Goal: Check status: Check status

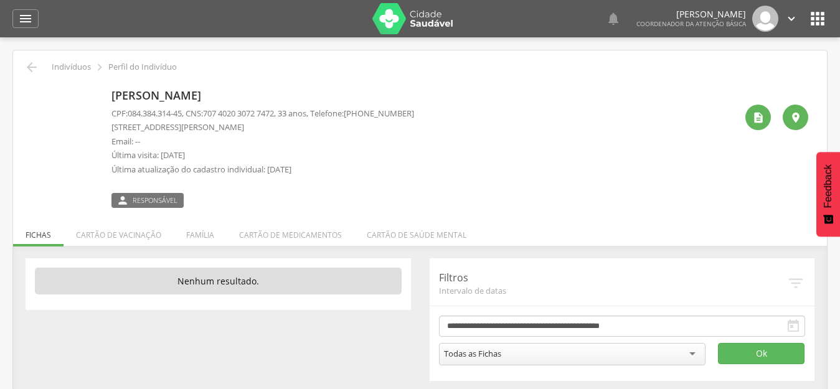
click at [32, 91] on img at bounding box center [32, 91] width 0 height 0
click at [757, 129] on div "" at bounding box center [758, 118] width 26 height 26
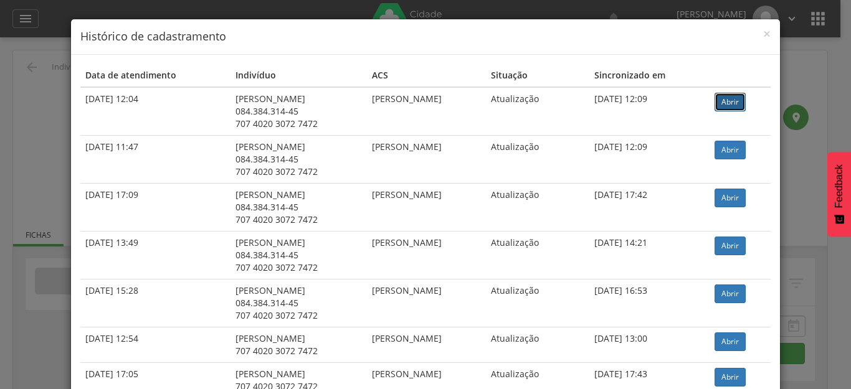
click at [730, 103] on link "Abrir" at bounding box center [729, 102] width 31 height 19
click at [763, 36] on span "×" at bounding box center [766, 33] width 7 height 17
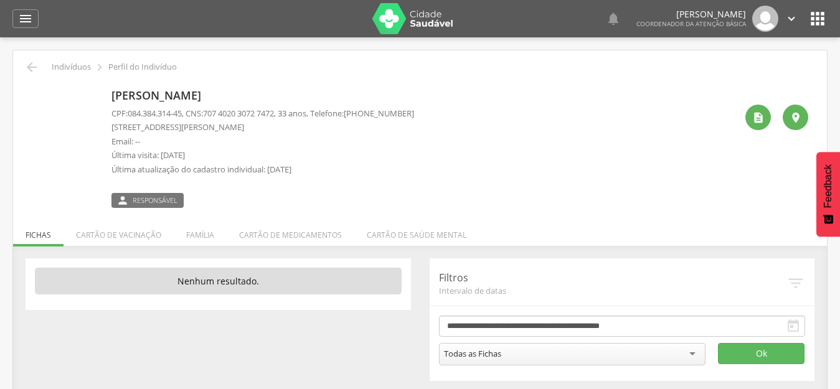
click at [816, 18] on icon "" at bounding box center [818, 19] width 20 height 20
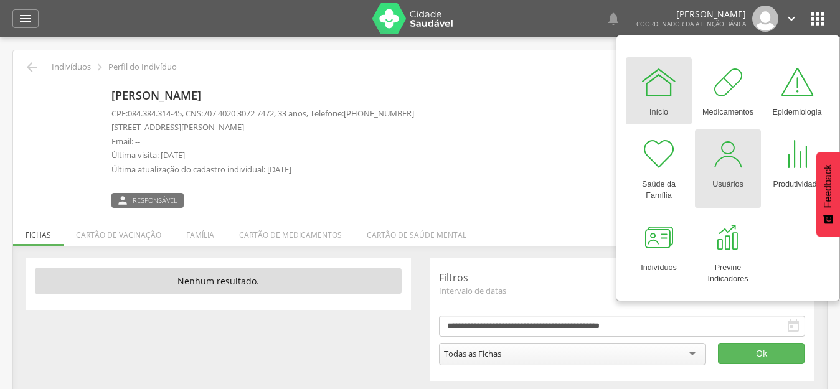
click at [739, 163] on div at bounding box center [727, 154] width 37 height 37
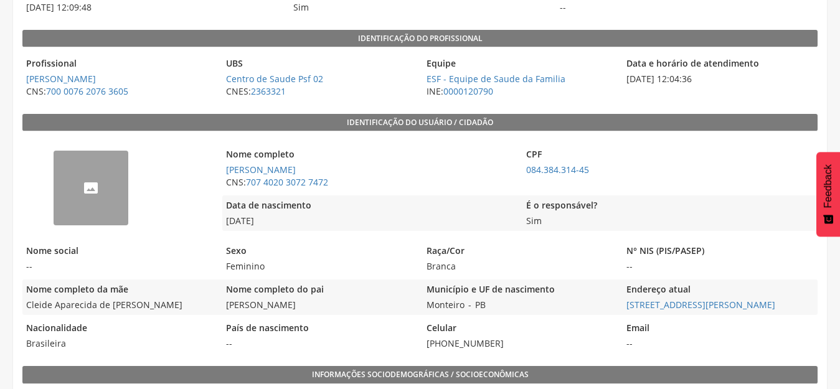
scroll to position [187, 0]
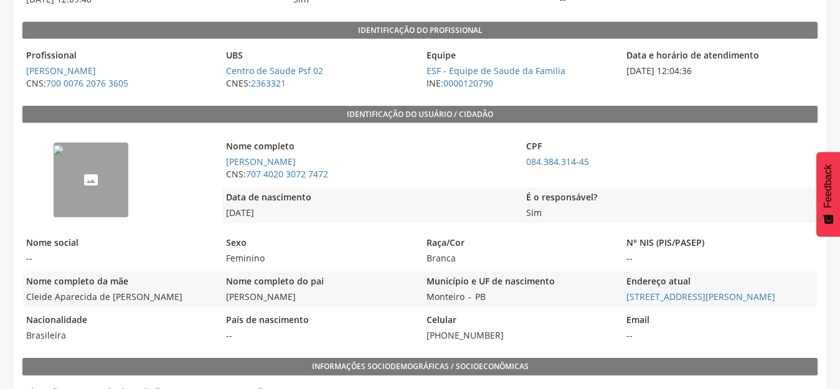
click at [64, 155] on img "--" at bounding box center [59, 150] width 10 height 10
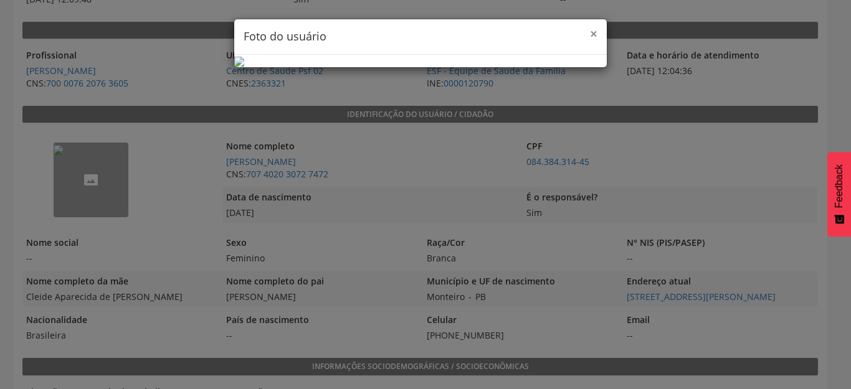
click at [590, 34] on span "×" at bounding box center [593, 33] width 7 height 17
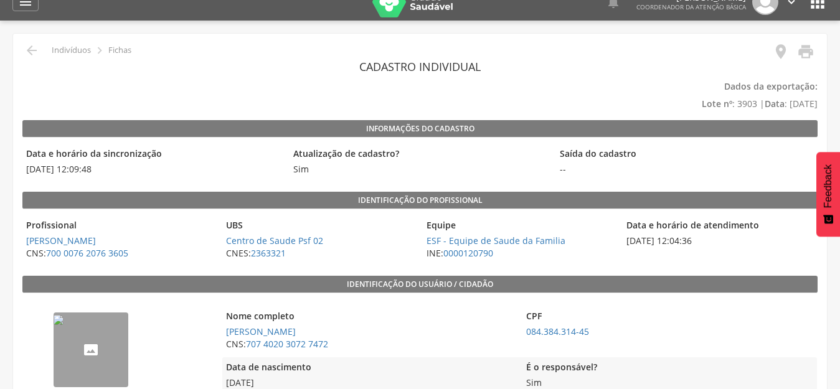
scroll to position [0, 0]
